Goal: Find specific page/section

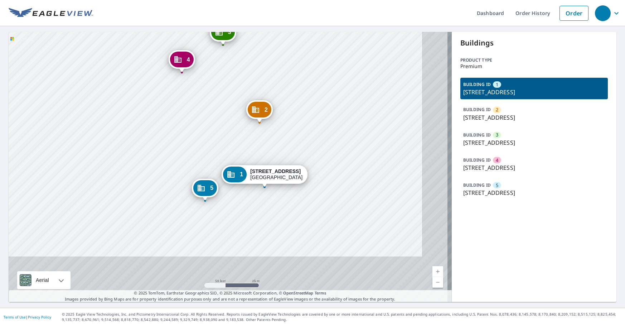
drag, startPoint x: 190, startPoint y: 202, endPoint x: 154, endPoint y: 126, distance: 83.7
click at [154, 126] on div "2 750 W Elkcam Cir Marco Island, FL 34145 3 770 W Elkcam Circle Marco Island, F…" at bounding box center [230, 167] width 443 height 270
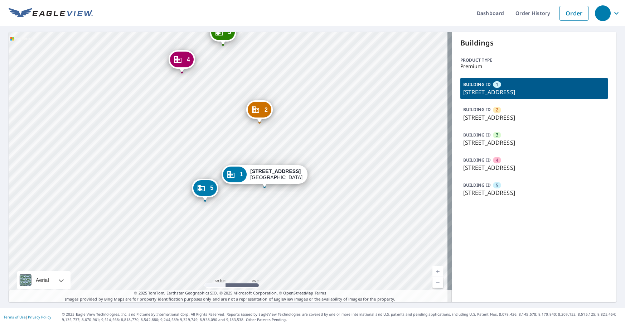
click at [474, 249] on div "Buildings Product type Premium BUILDING ID 1 730 W Elkcam Cir, Marco Island, FL…" at bounding box center [534, 167] width 165 height 270
